Goal: Transaction & Acquisition: Purchase product/service

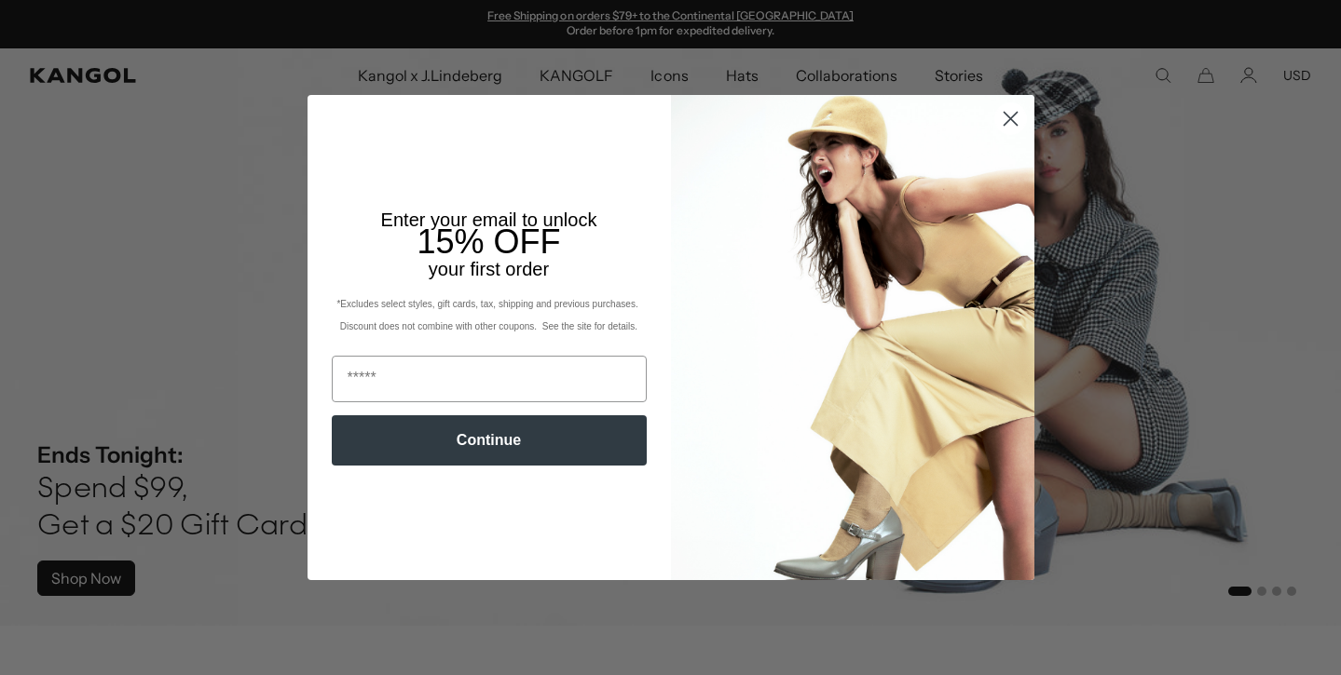
click at [1010, 125] on circle "Close dialog" at bounding box center [1009, 118] width 31 height 31
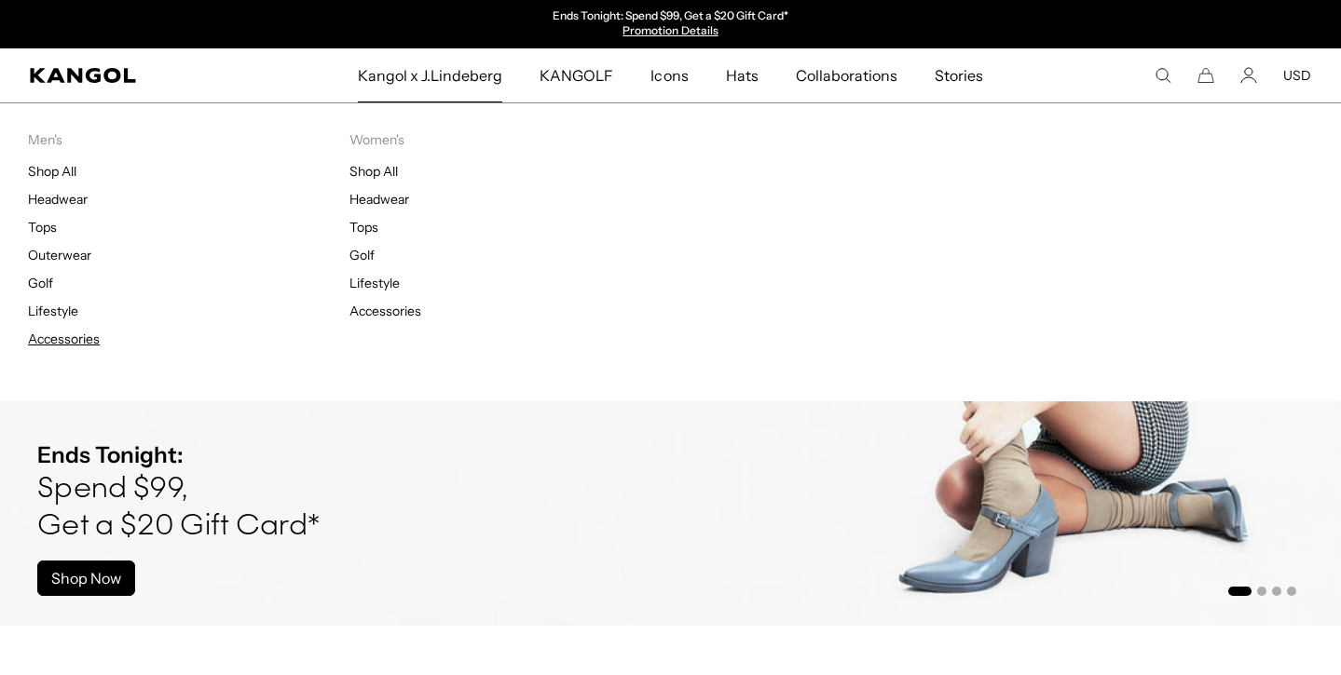
click at [64, 343] on link "Accessories" at bounding box center [64, 339] width 72 height 17
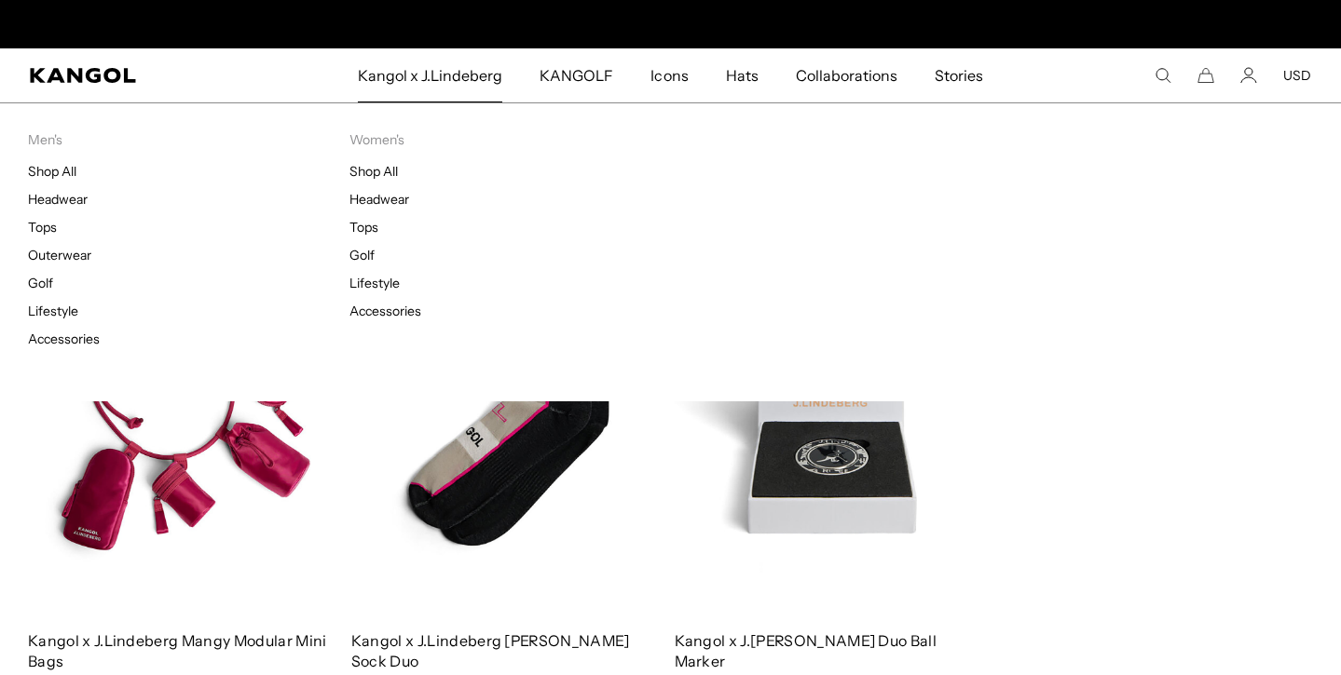
scroll to position [0, 384]
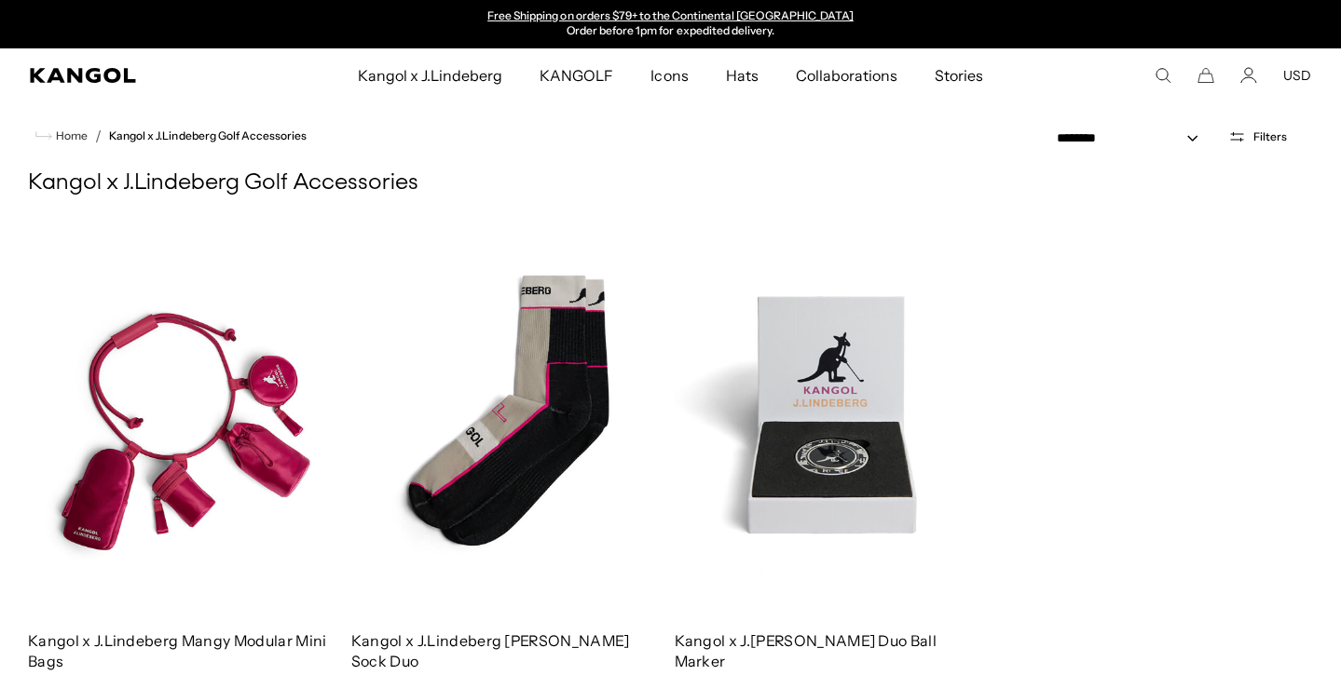
click at [1164, 75] on icon "Search here" at bounding box center [1162, 75] width 17 height 17
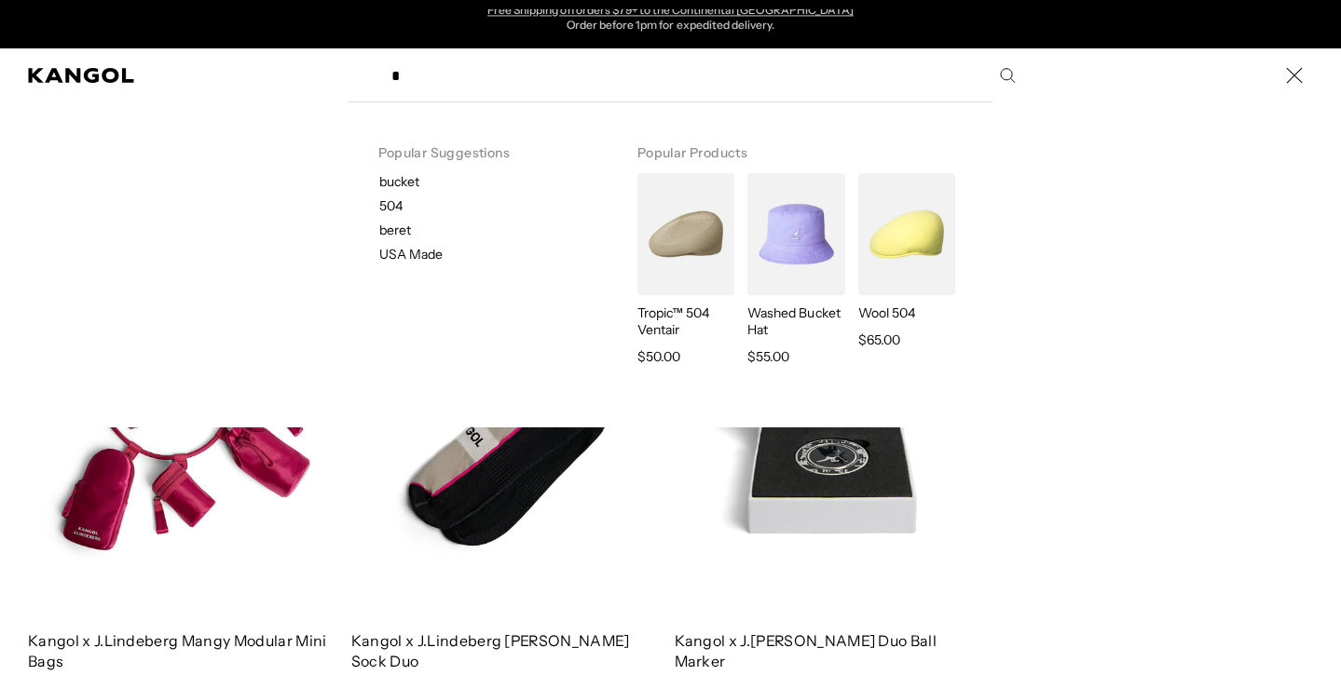
scroll to position [0, 0]
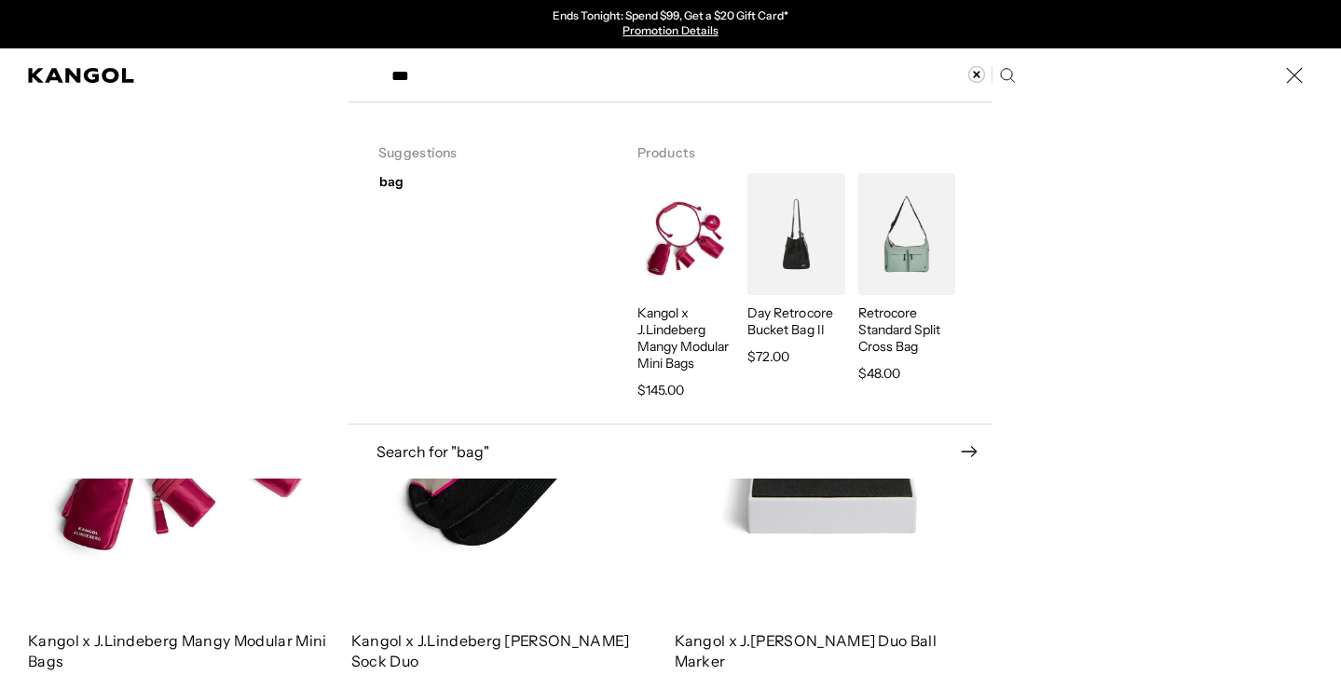
type input "***"
